Goal: Find specific page/section: Find specific page/section

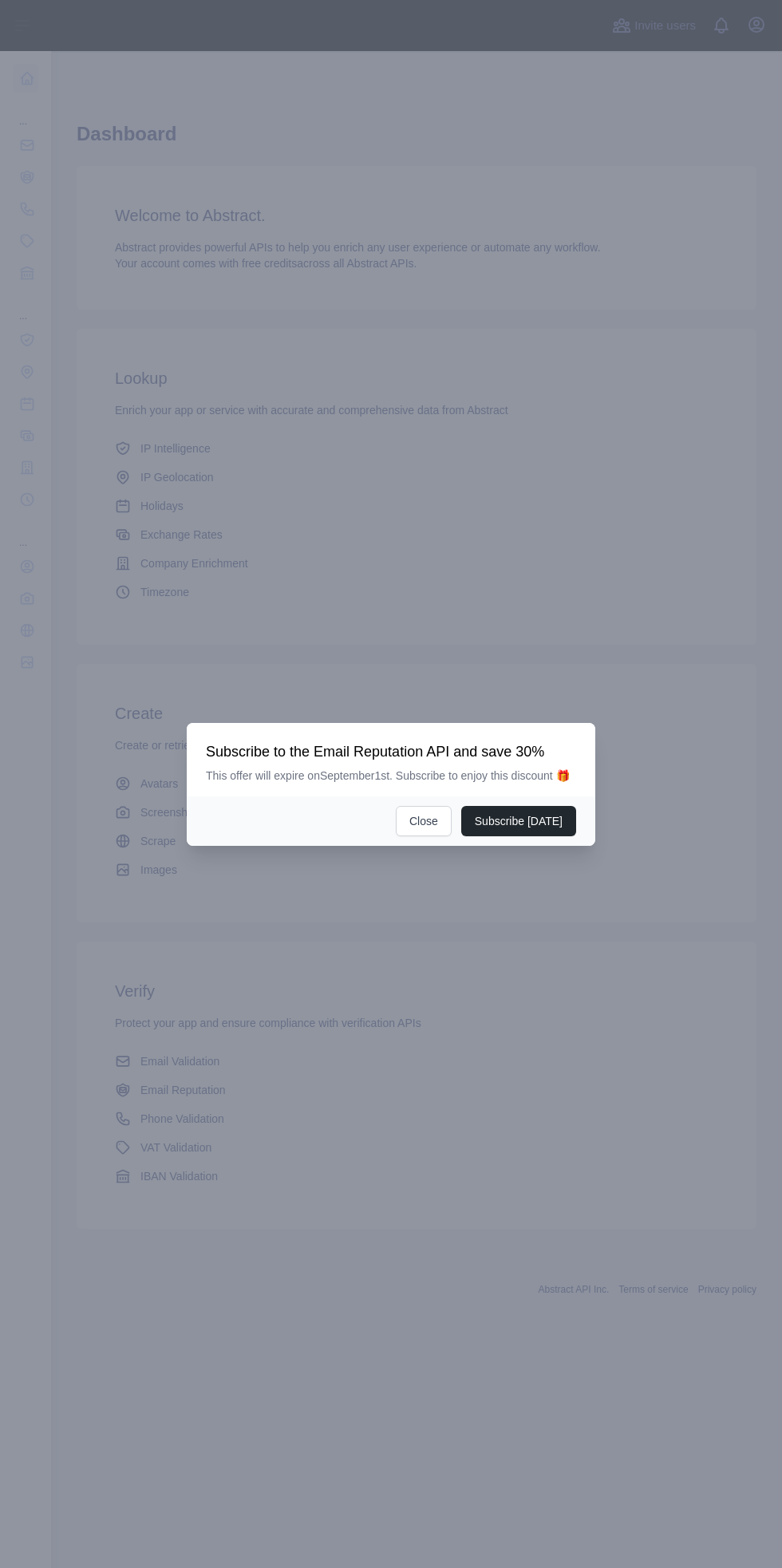
scroll to position [102, 0]
click at [540, 836] on button "Subscribe [DATE]" at bounding box center [518, 821] width 115 height 31
click at [414, 836] on button "Close" at bounding box center [424, 821] width 56 height 31
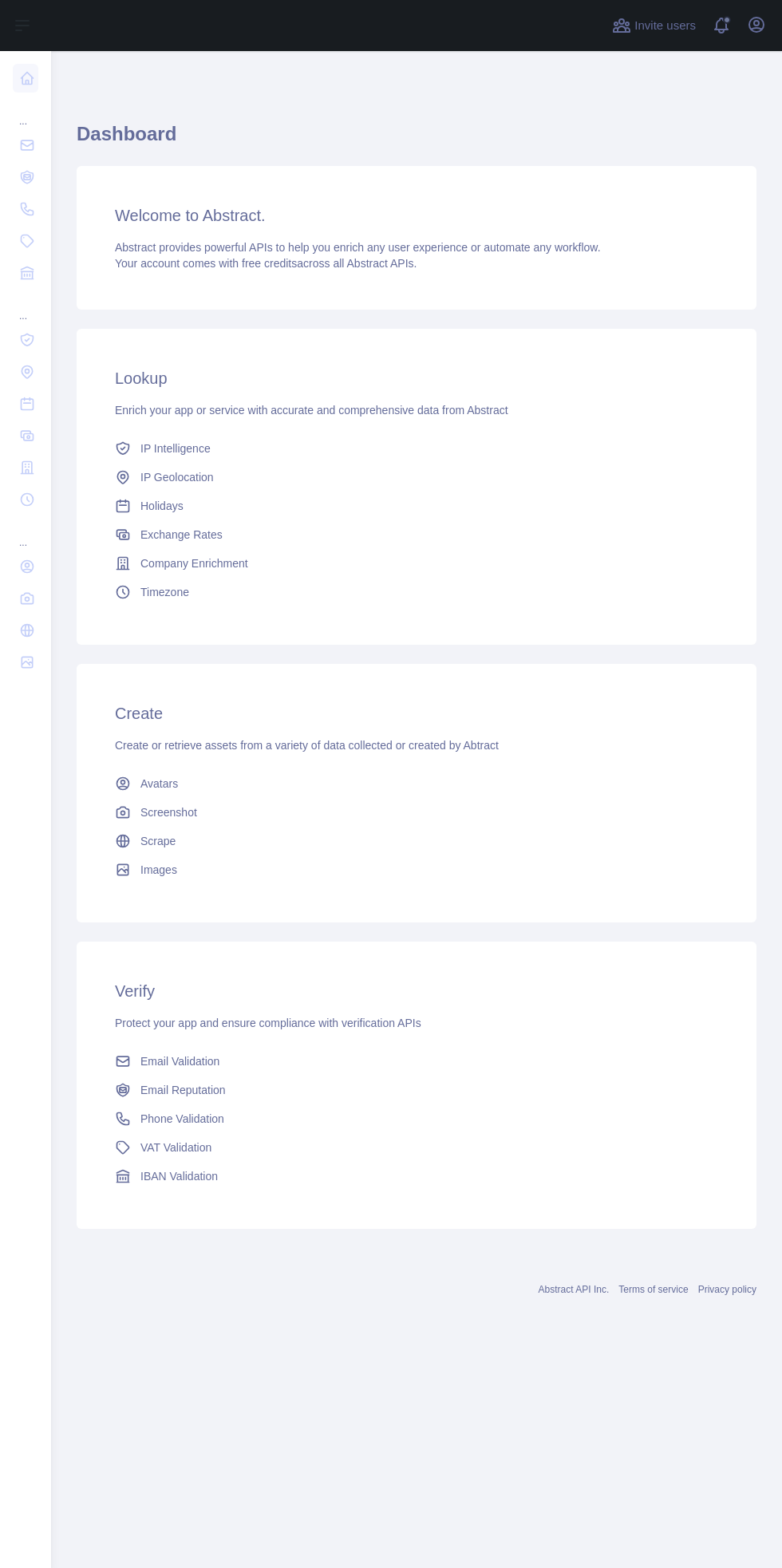
click at [166, 1110] on span "Phone Validation" at bounding box center [182, 1118] width 84 height 16
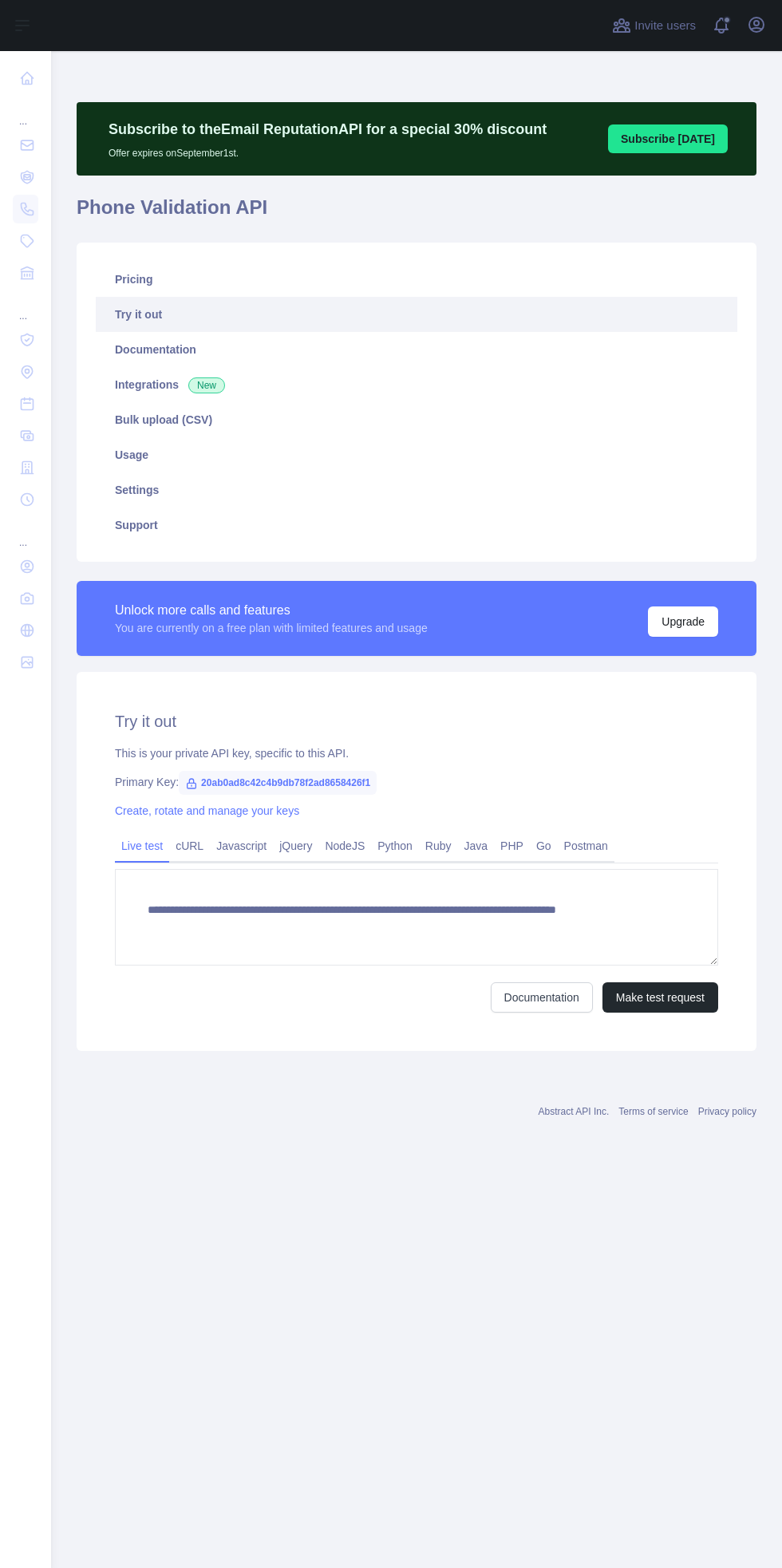
click at [239, 833] on link "Javascript" at bounding box center [241, 845] width 63 height 26
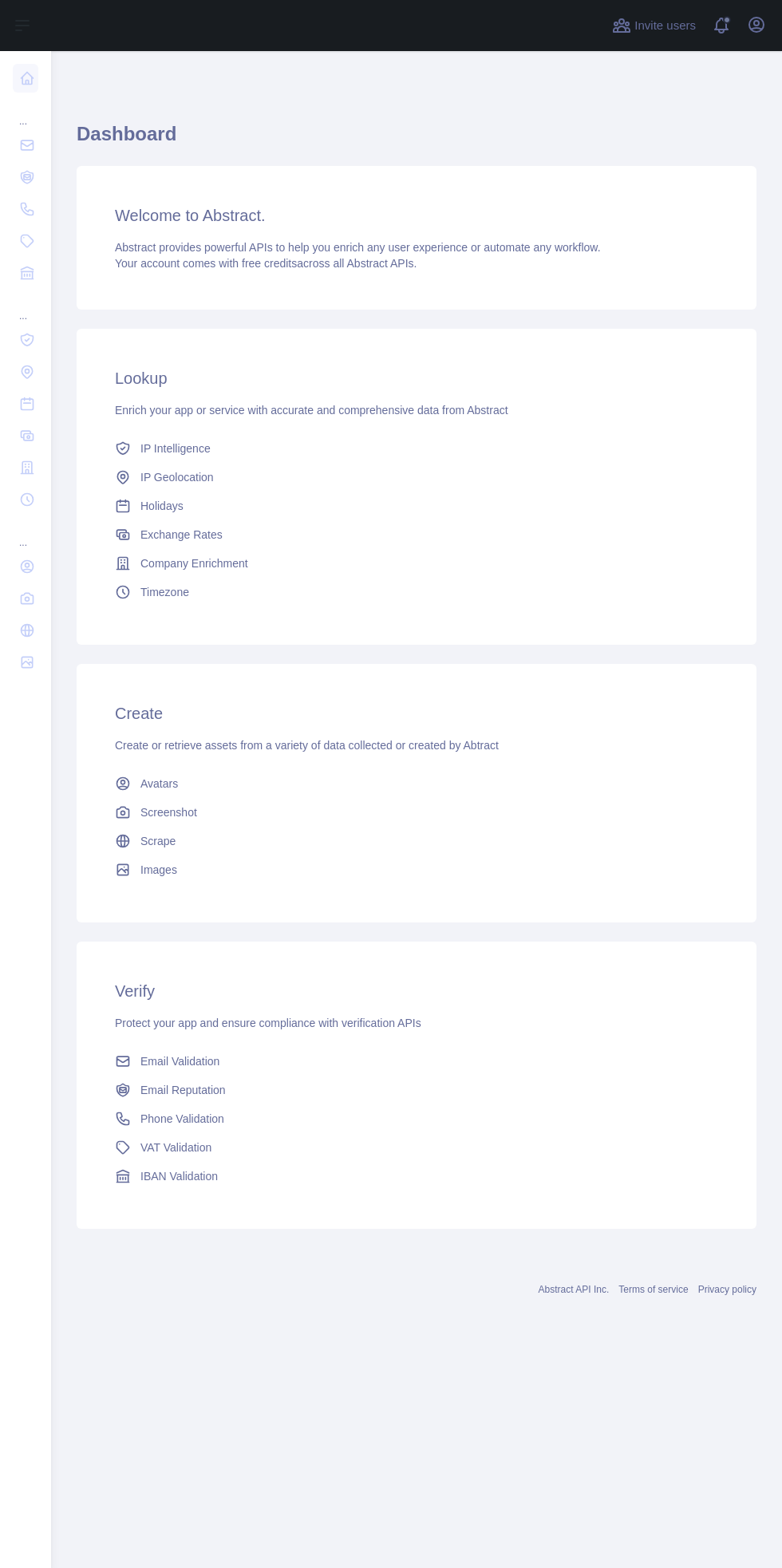
scroll to position [102, 0]
